Goal: Feedback & Contribution: Submit feedback/report problem

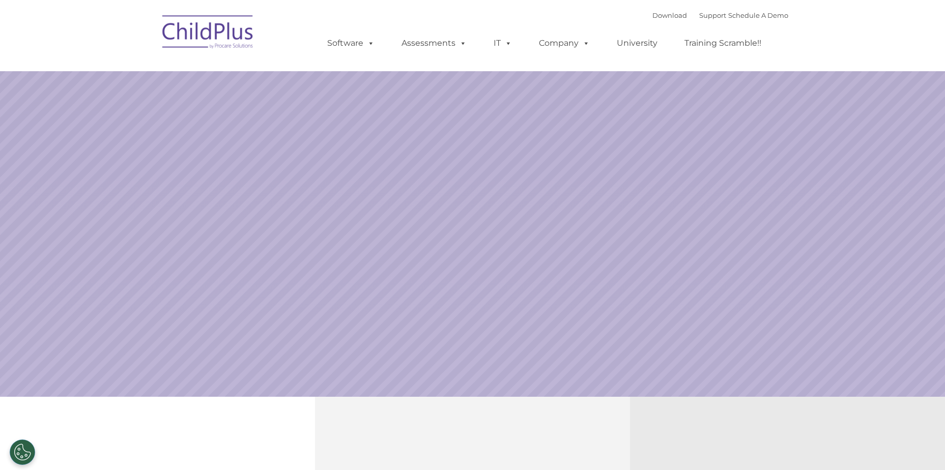
select select "MEDIUM"
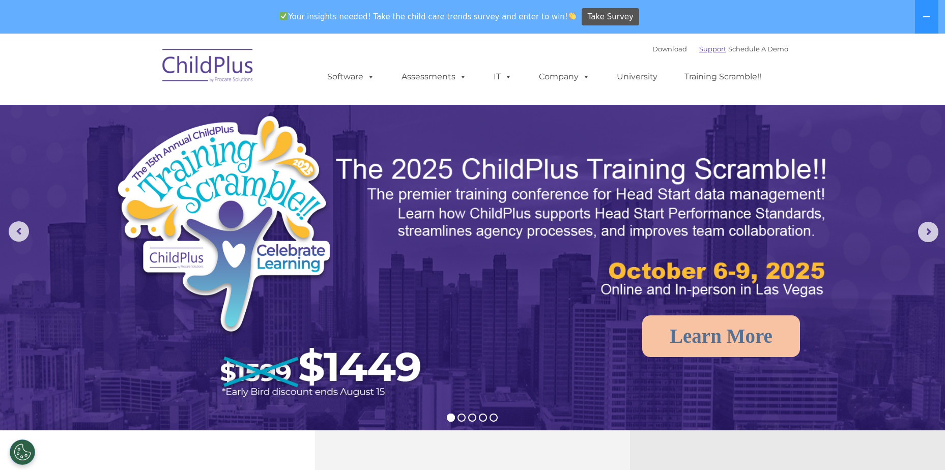
click at [705, 47] on link "Support" at bounding box center [712, 49] width 27 height 8
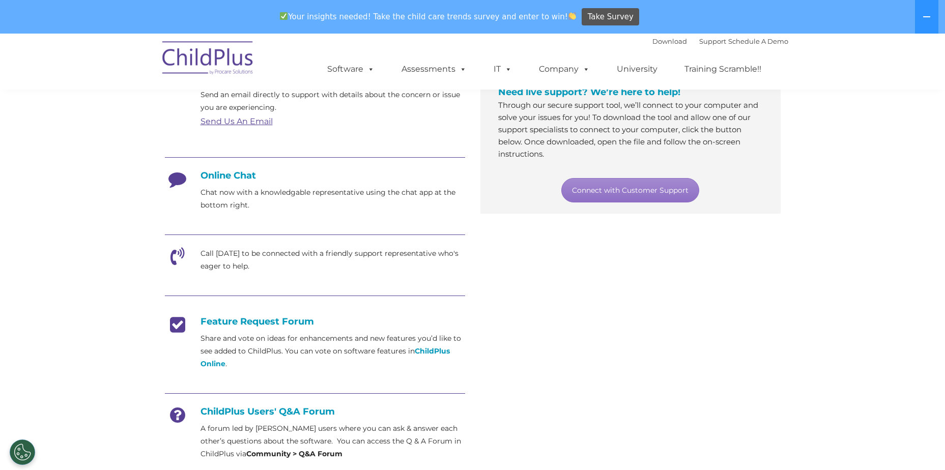
scroll to position [204, 0]
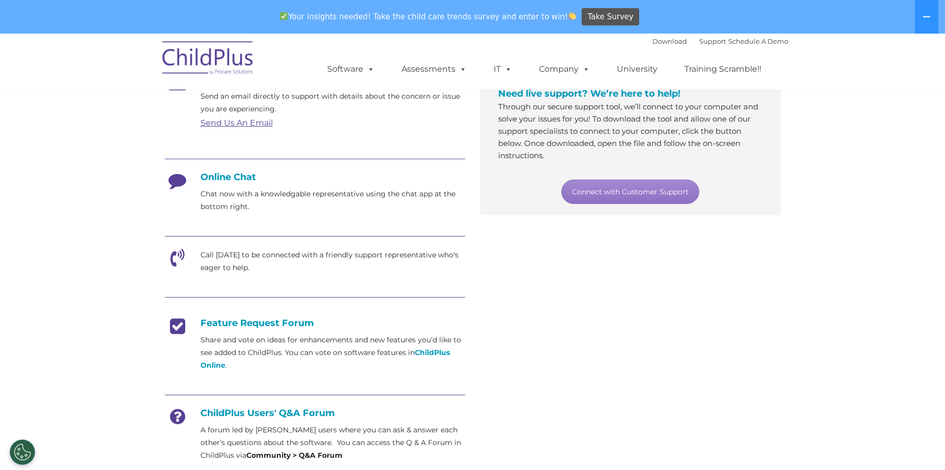
click at [177, 254] on icon at bounding box center [177, 261] width 25 height 25
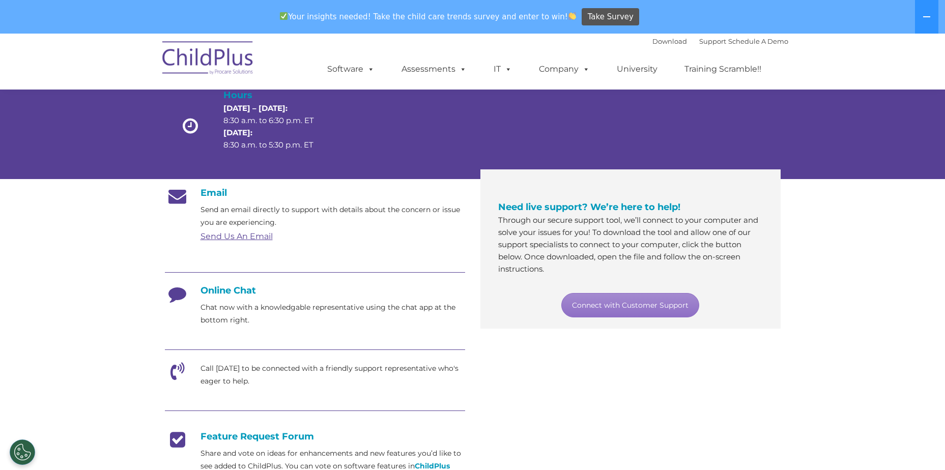
scroll to position [71, 0]
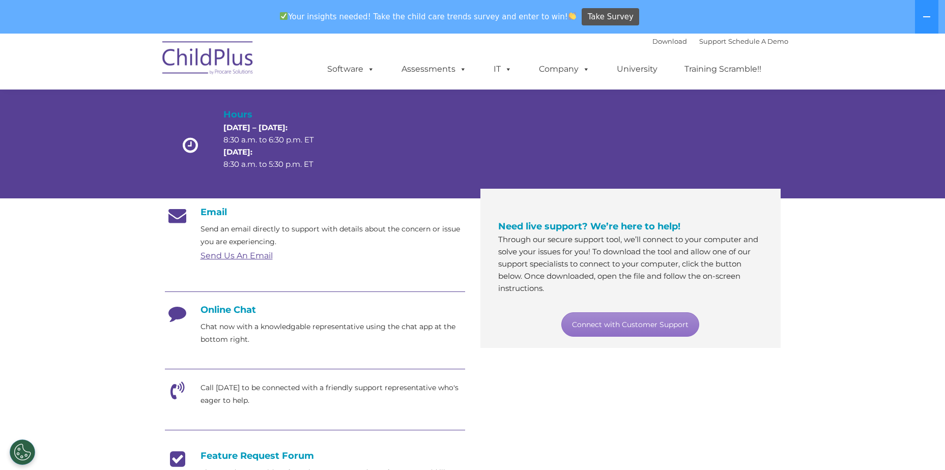
click at [209, 308] on h4 "Online Chat" at bounding box center [315, 309] width 300 height 11
click at [652, 329] on link "Connect with Customer Support" at bounding box center [630, 324] width 138 height 24
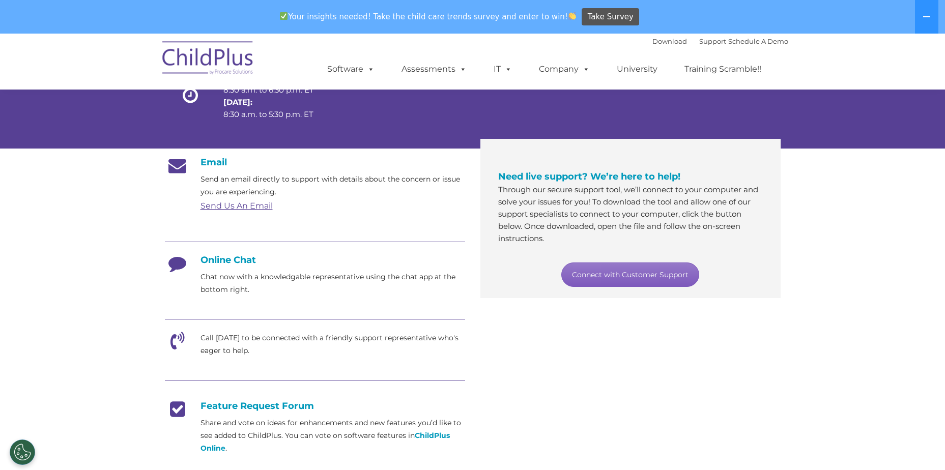
scroll to position [122, 0]
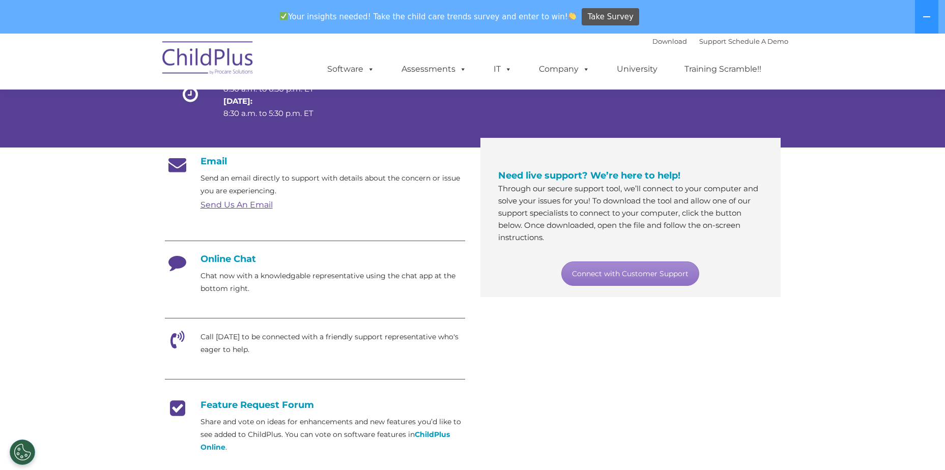
click at [220, 263] on h4 "Online Chat" at bounding box center [315, 258] width 300 height 11
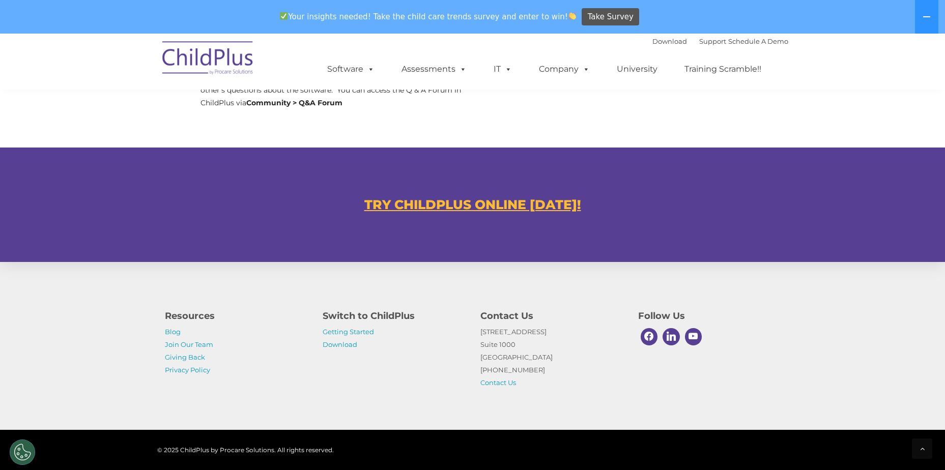
scroll to position [565, 0]
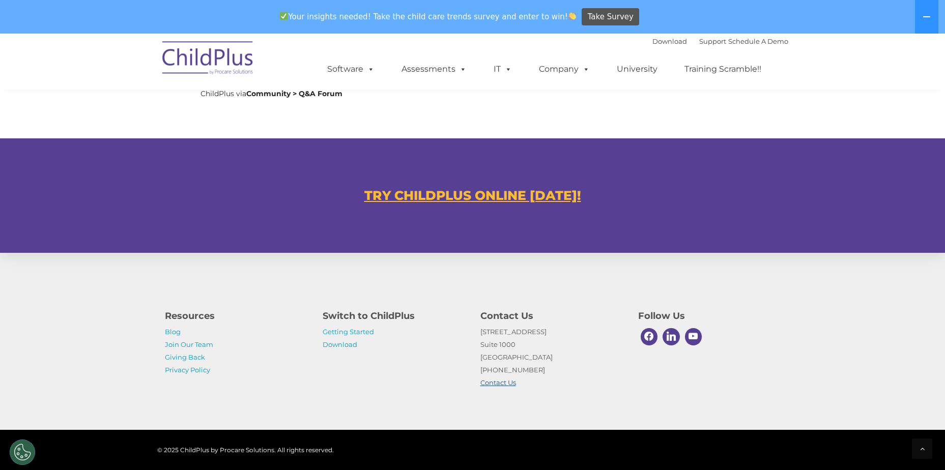
click at [501, 385] on link "Contact Us" at bounding box center [498, 383] width 36 height 8
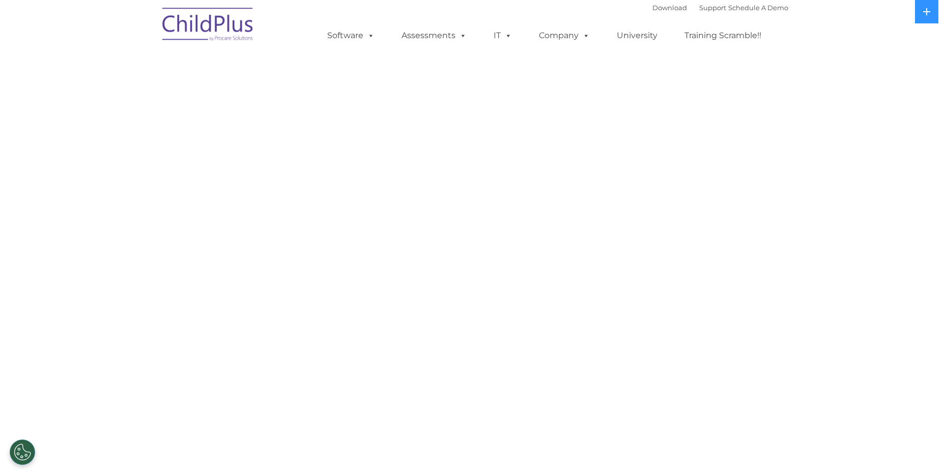
select select "MEDIUM"
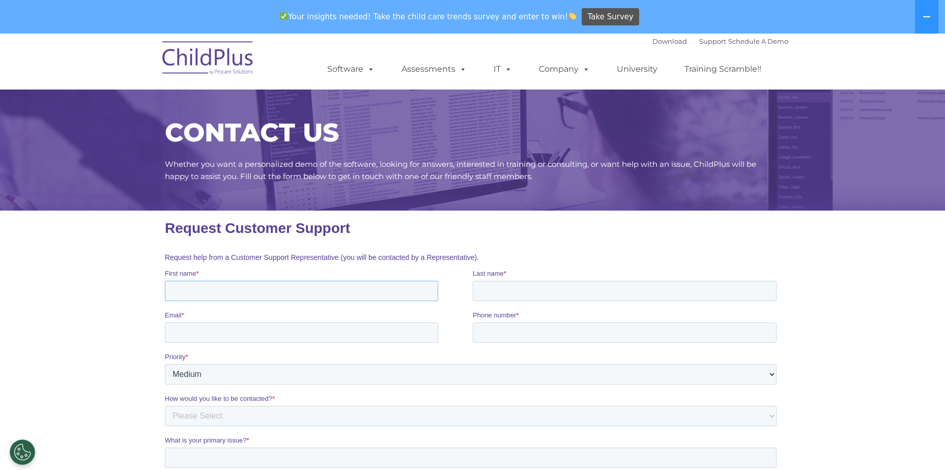
click at [226, 287] on input "First name *" at bounding box center [300, 291] width 273 height 20
type input "[PERSON_NAME]"
type input "[PERSON_NAME][EMAIL_ADDRESS][DOMAIN_NAME]"
type input "8"
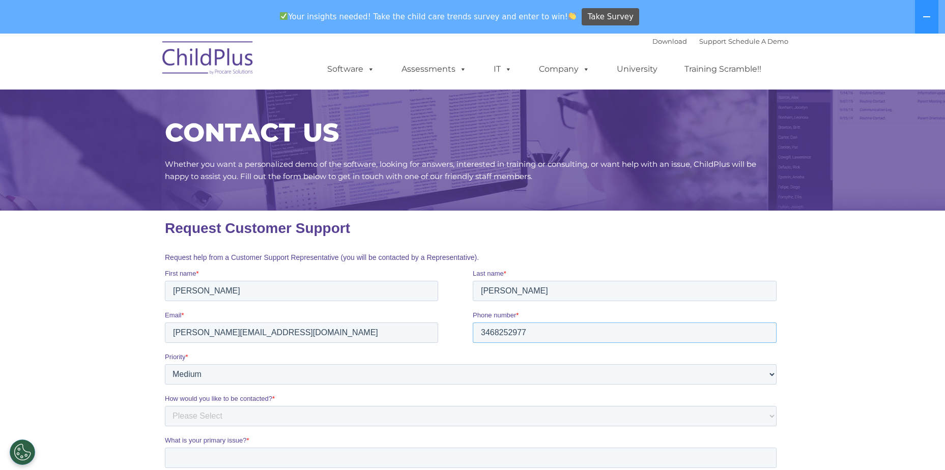
type input "3468252977"
click at [244, 360] on label "Priority *" at bounding box center [472, 357] width 616 height 10
click at [244, 364] on select "Please Select Low Medium High" at bounding box center [470, 374] width 612 height 20
click at [231, 376] on select "Please Select Low Medium High" at bounding box center [470, 374] width 612 height 20
select select "HIGH"
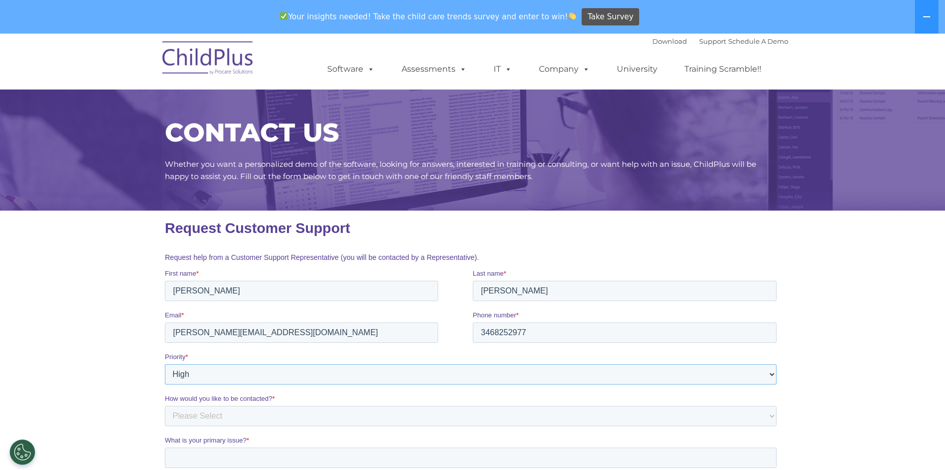
click at [164, 364] on select "Please Select Low Medium High" at bounding box center [470, 374] width 612 height 20
click at [226, 419] on select "Please Select Phone Email" at bounding box center [470, 416] width 612 height 20
select select "Email"
click at [164, 406] on select "Please Select Phone Email" at bounding box center [470, 416] width 612 height 20
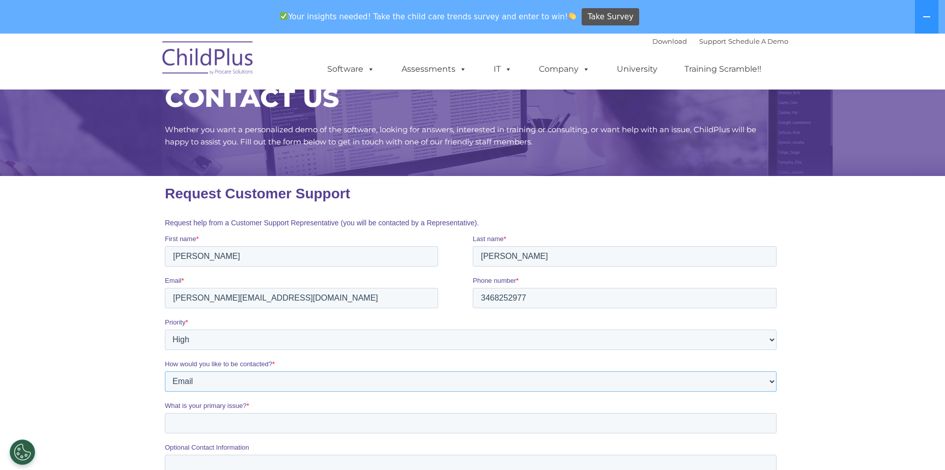
scroll to position [51, 0]
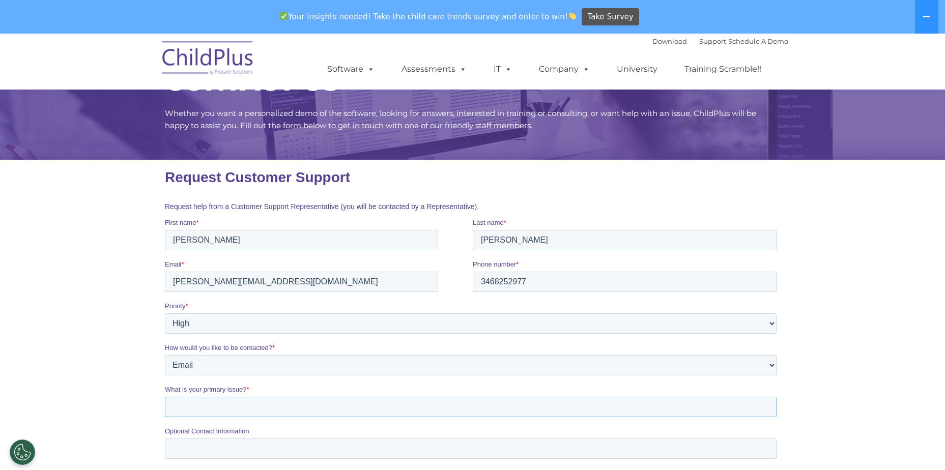
click at [197, 411] on input "What is your primary issue? *" at bounding box center [470, 407] width 612 height 20
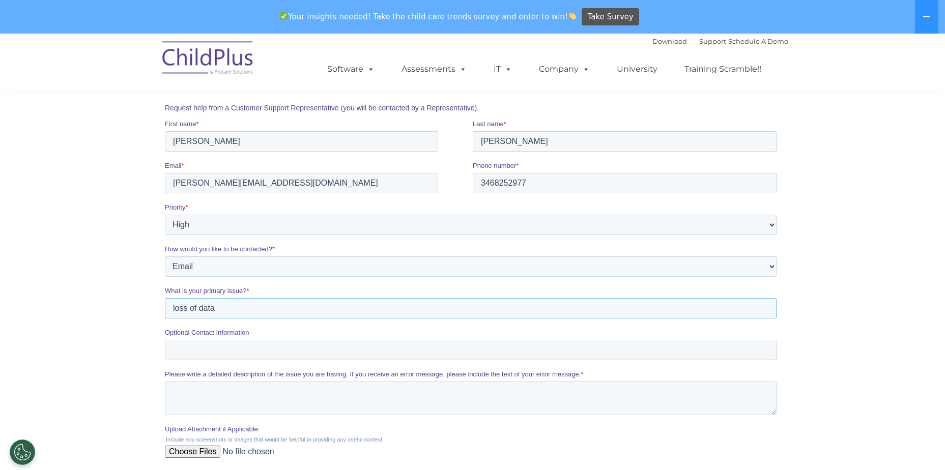
scroll to position [153, 0]
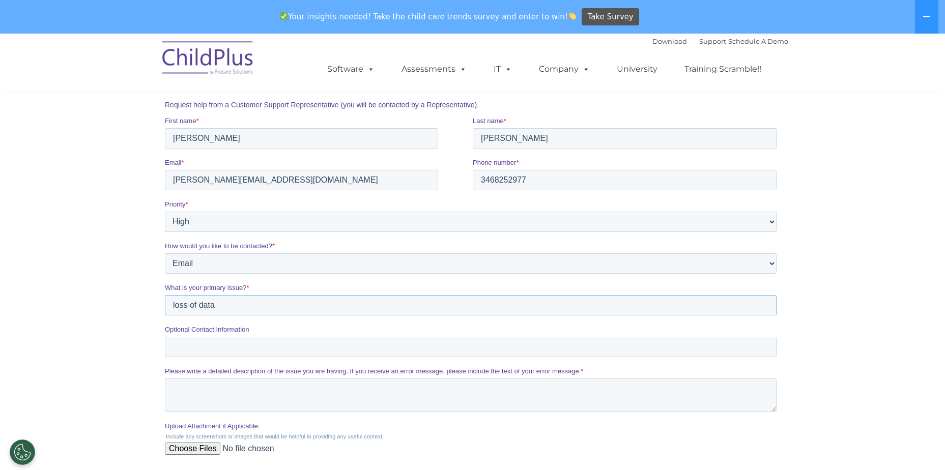
type input "loss of data"
click at [180, 351] on input "Optional Contact Information" at bounding box center [470, 347] width 612 height 20
type input "[PHONE_NUMBER]"
click at [180, 390] on textarea "Please write a detailed description of the issue you are having. If you receive…" at bounding box center [470, 396] width 612 height 34
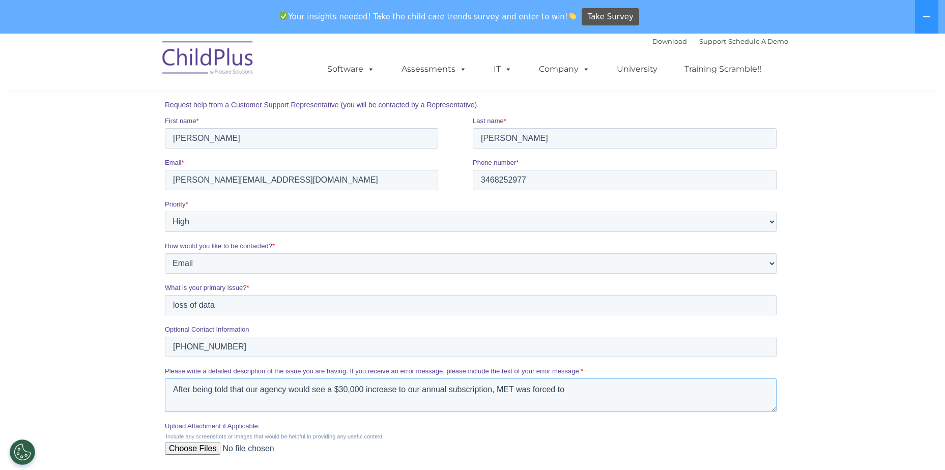
type textarea "After being told that our agency would see a $30,000 increase to our annual sub…"
